Goal: Transaction & Acquisition: Purchase product/service

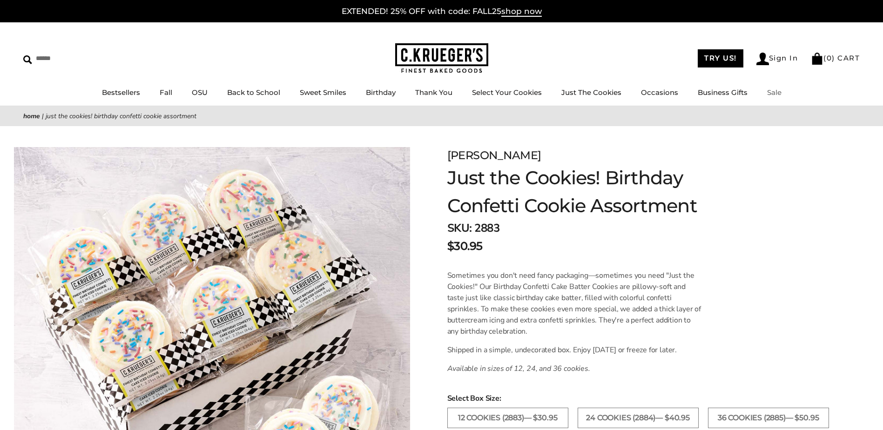
click at [775, 91] on link "Sale" at bounding box center [774, 92] width 14 height 9
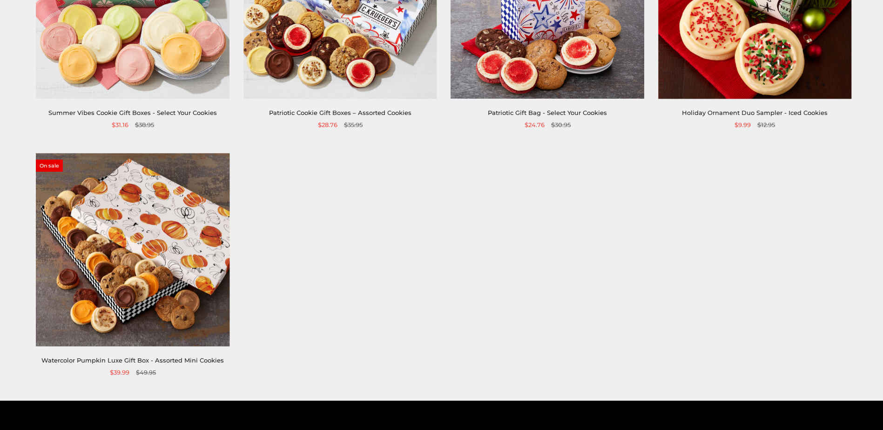
scroll to position [792, 0]
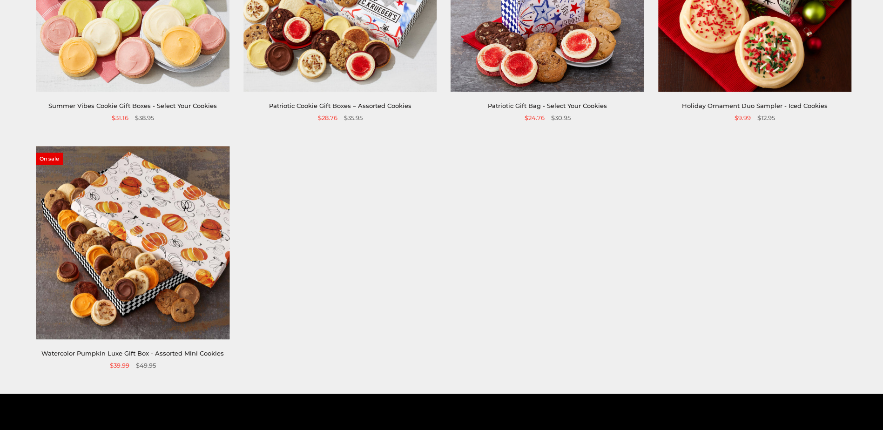
click at [121, 242] on img at bounding box center [133, 243] width 194 height 194
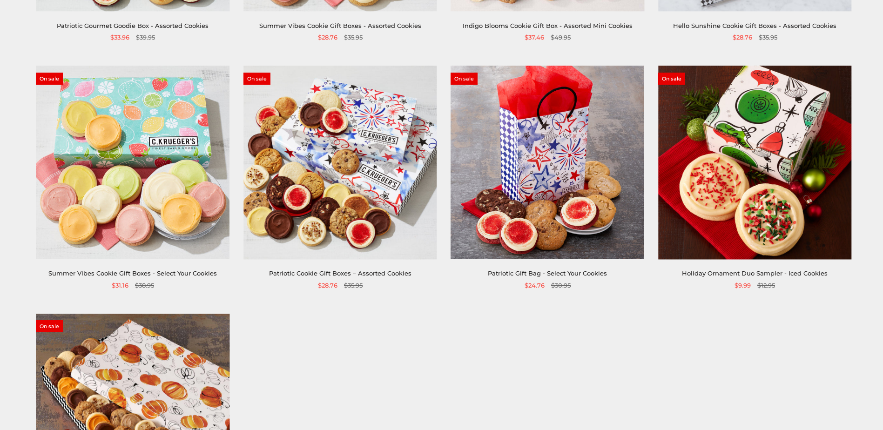
scroll to position [605, 0]
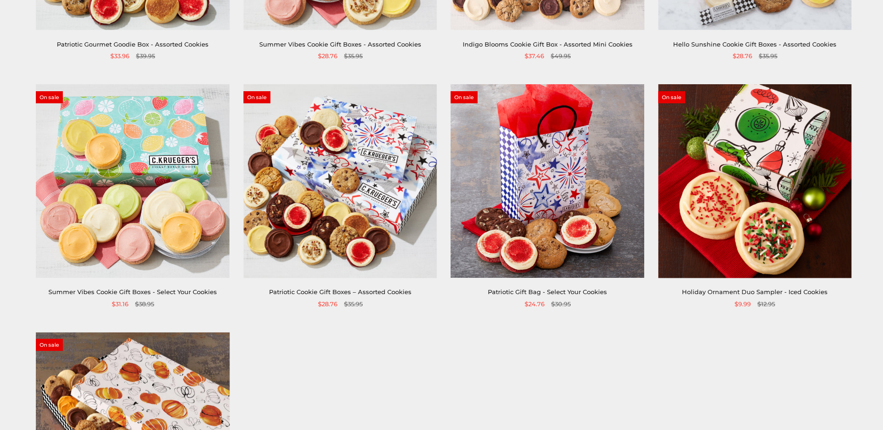
click at [348, 179] on img at bounding box center [341, 182] width 194 height 194
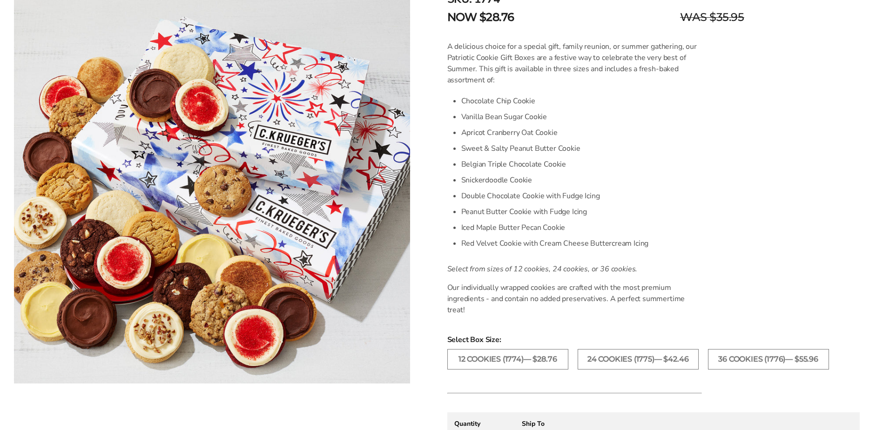
scroll to position [279, 0]
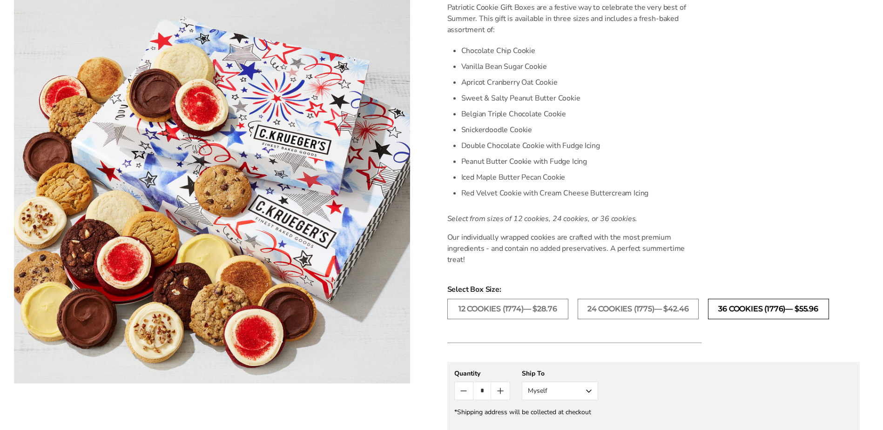
click at [768, 299] on label "36 Cookies (1776)— $55.96" at bounding box center [768, 309] width 121 height 20
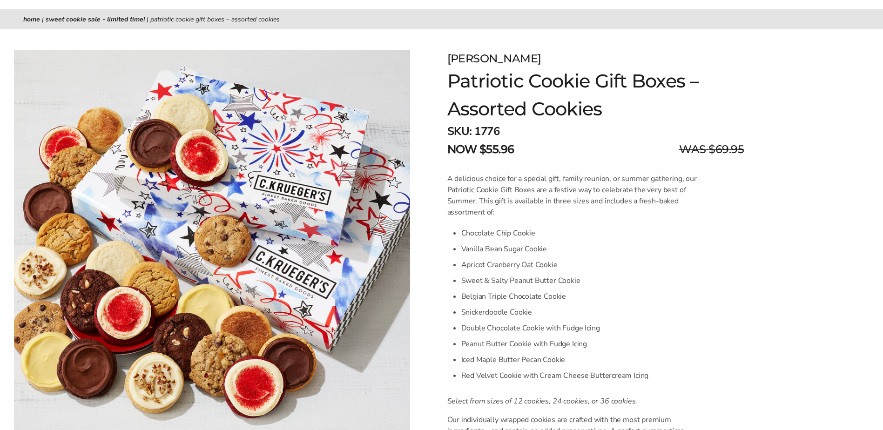
scroll to position [93, 0]
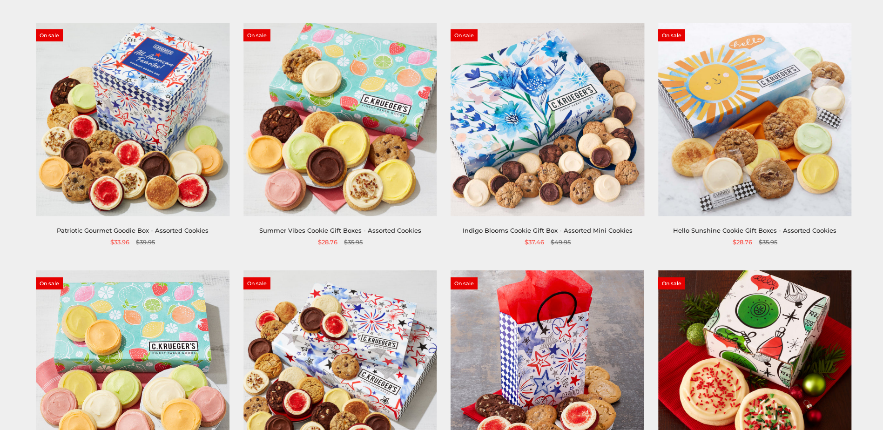
scroll to position [372, 0]
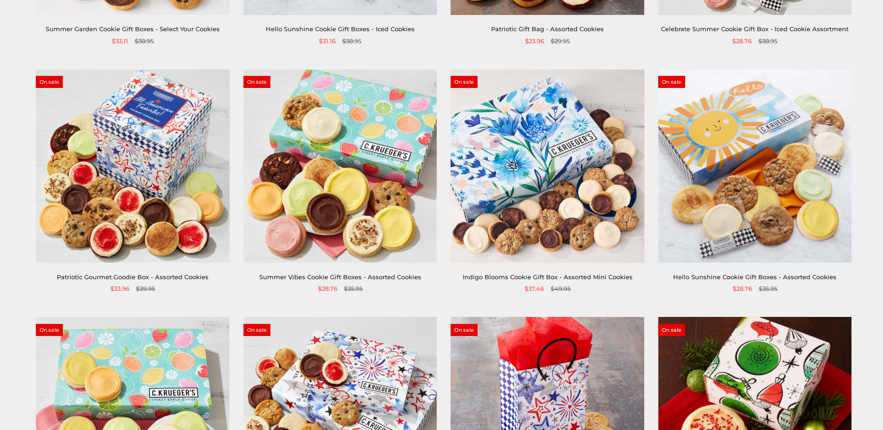
click at [575, 196] on img at bounding box center [548, 166] width 194 height 194
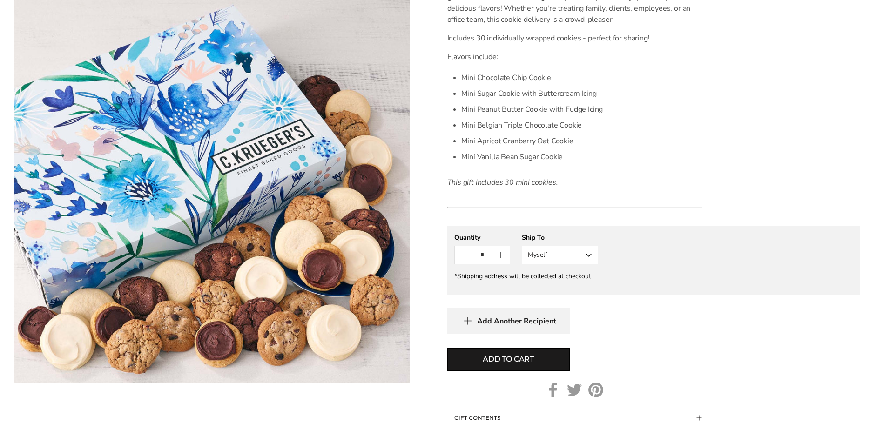
scroll to position [279, 0]
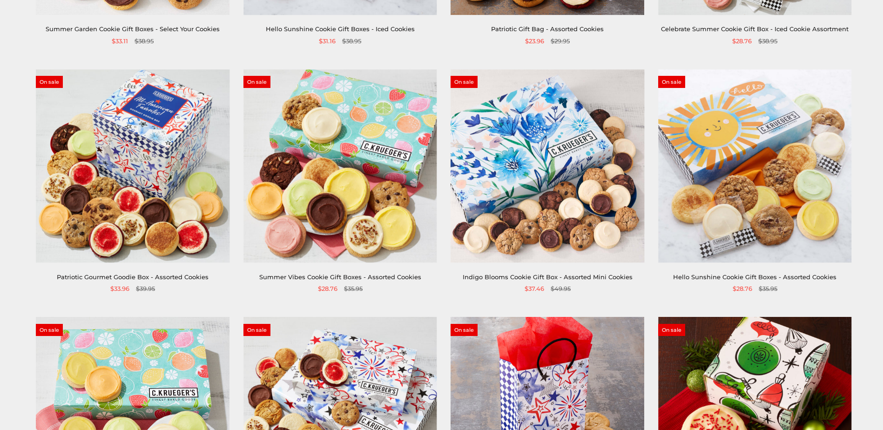
click at [340, 190] on img at bounding box center [341, 166] width 194 height 194
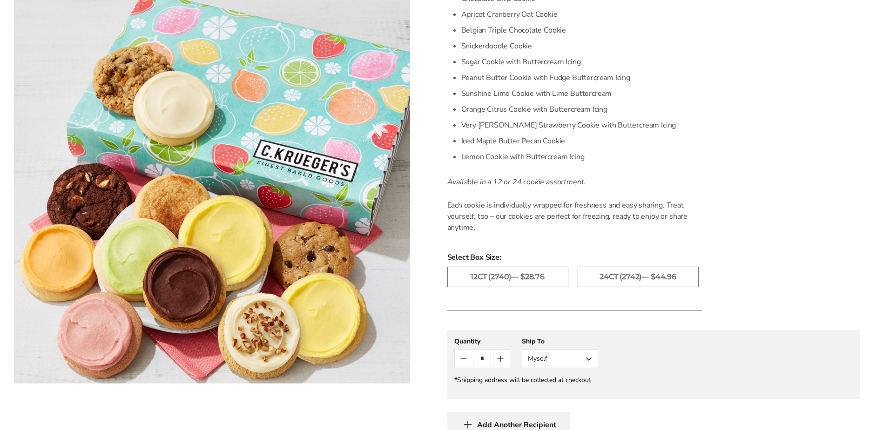
scroll to position [326, 0]
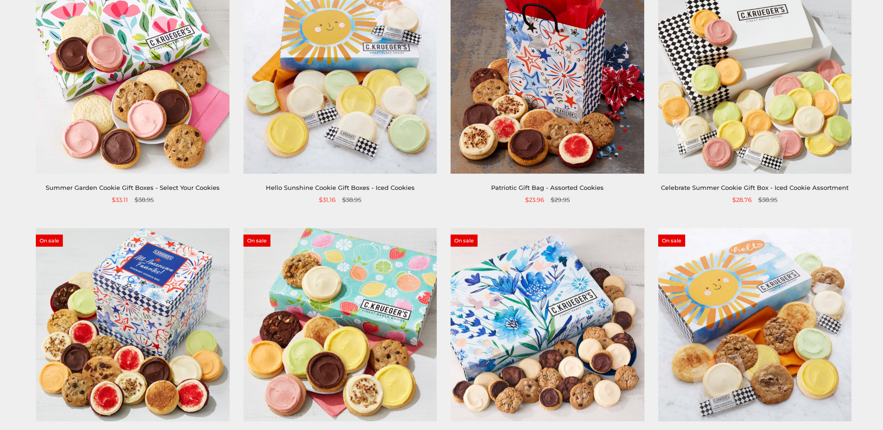
scroll to position [186, 0]
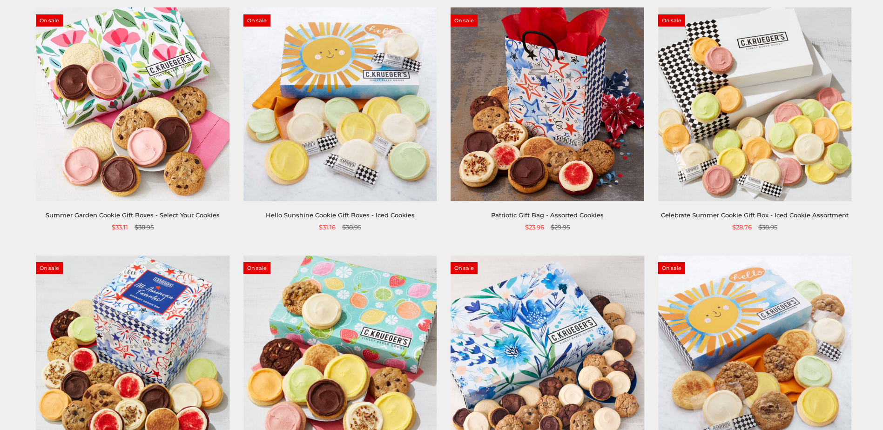
click at [792, 150] on img at bounding box center [755, 105] width 194 height 194
click at [762, 130] on img at bounding box center [755, 105] width 194 height 194
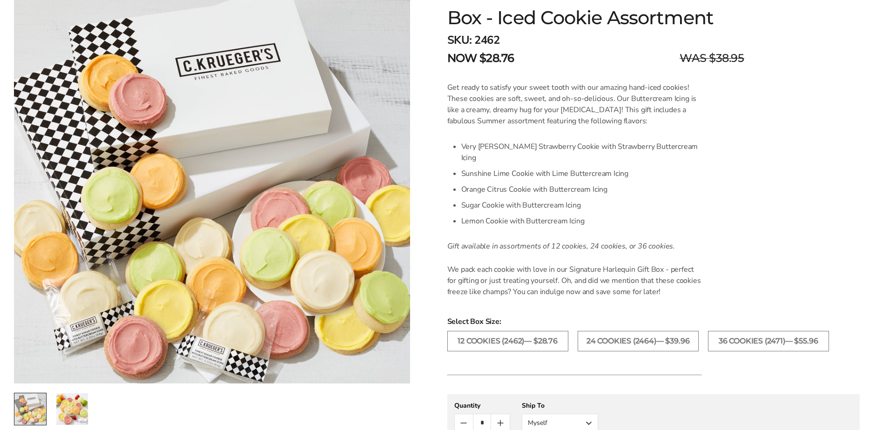
scroll to position [233, 0]
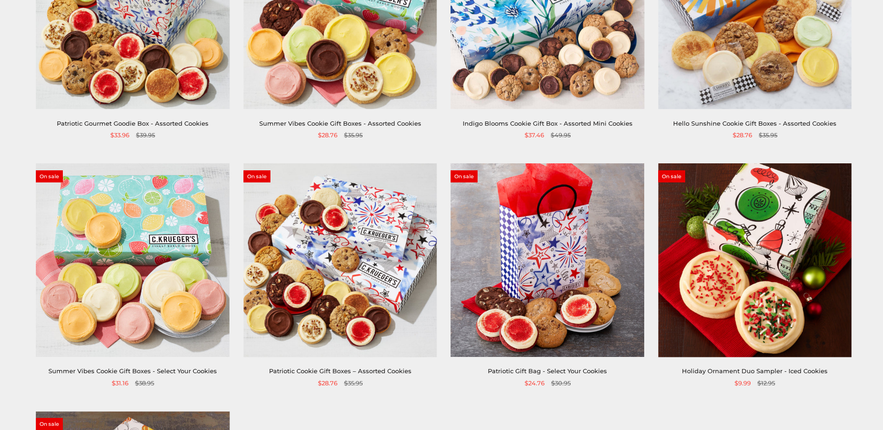
scroll to position [466, 0]
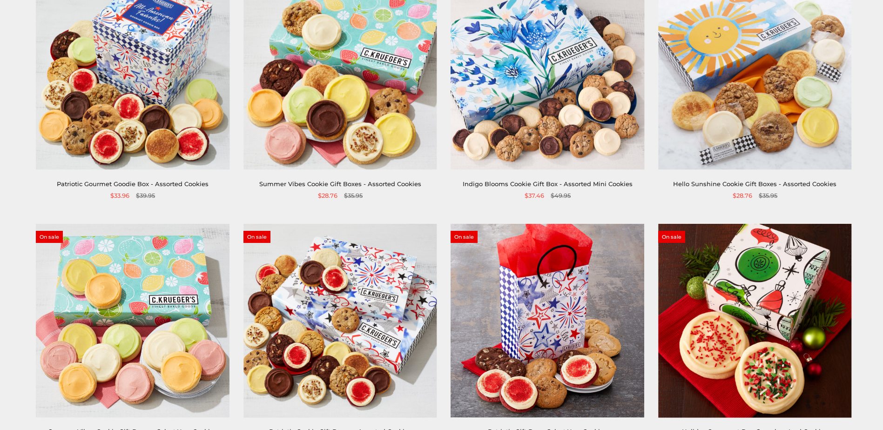
click at [546, 103] on img at bounding box center [548, 73] width 194 height 194
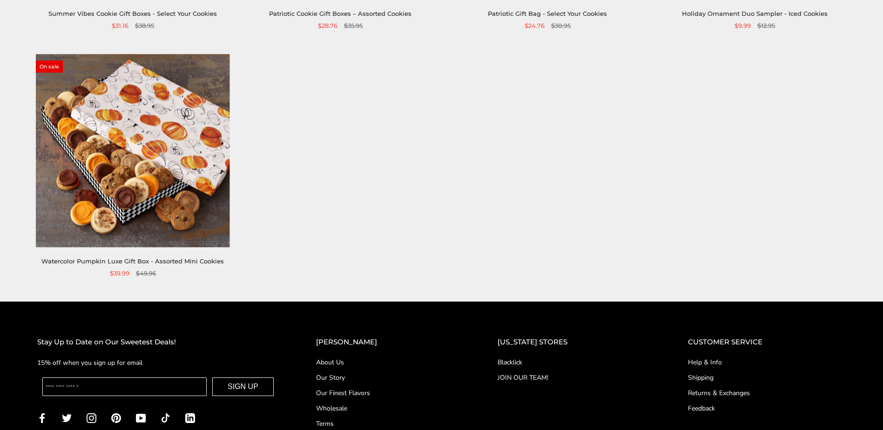
scroll to position [885, 0]
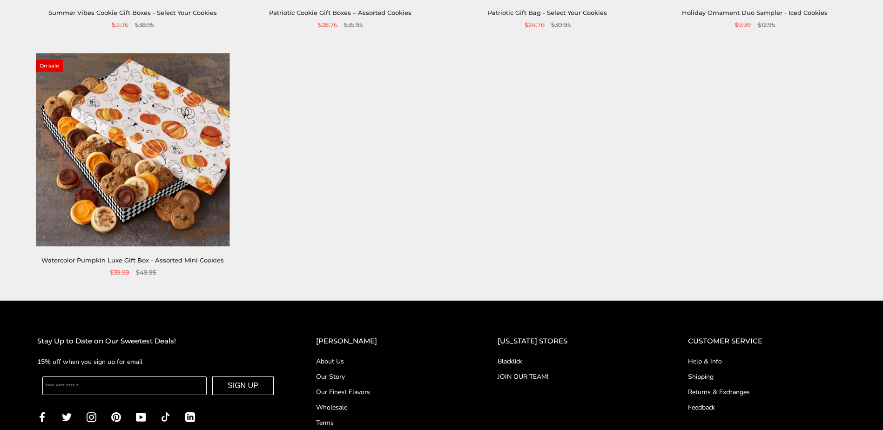
click at [172, 183] on img at bounding box center [133, 150] width 194 height 194
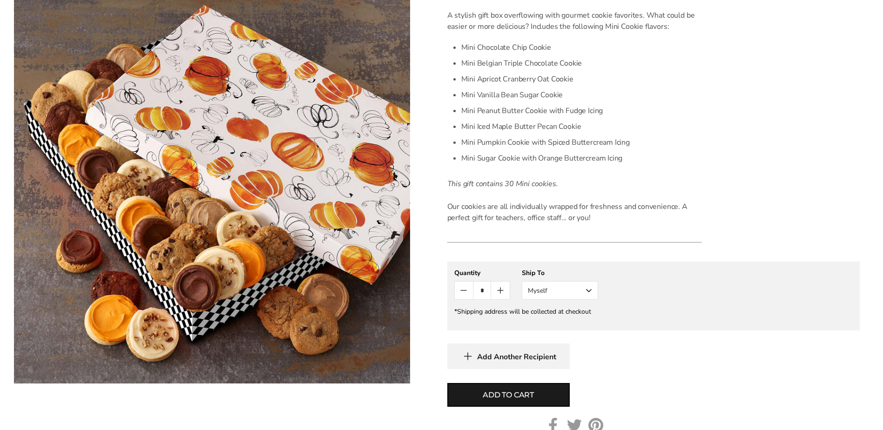
scroll to position [282, 0]
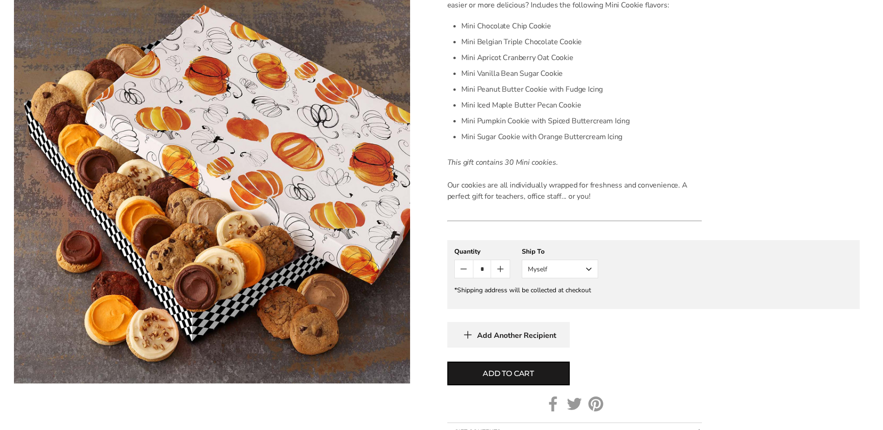
click at [503, 271] on icon "Count plus" at bounding box center [500, 269] width 11 height 11
type input "*"
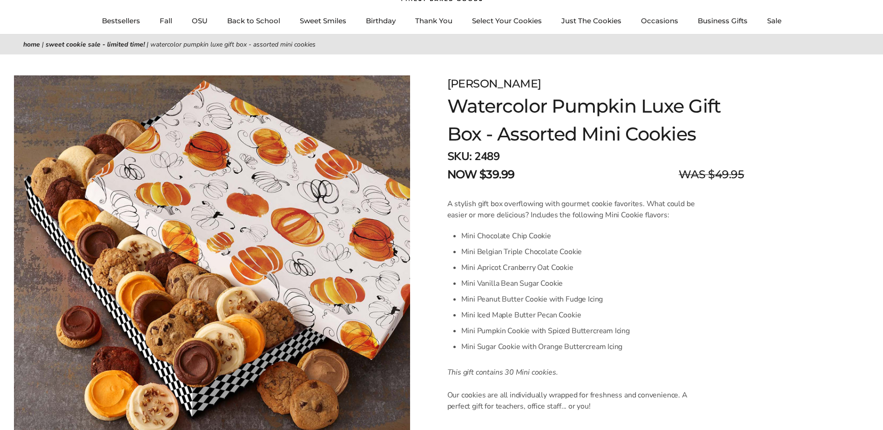
scroll to position [70, 0]
